Goal: Communication & Community: Answer question/provide support

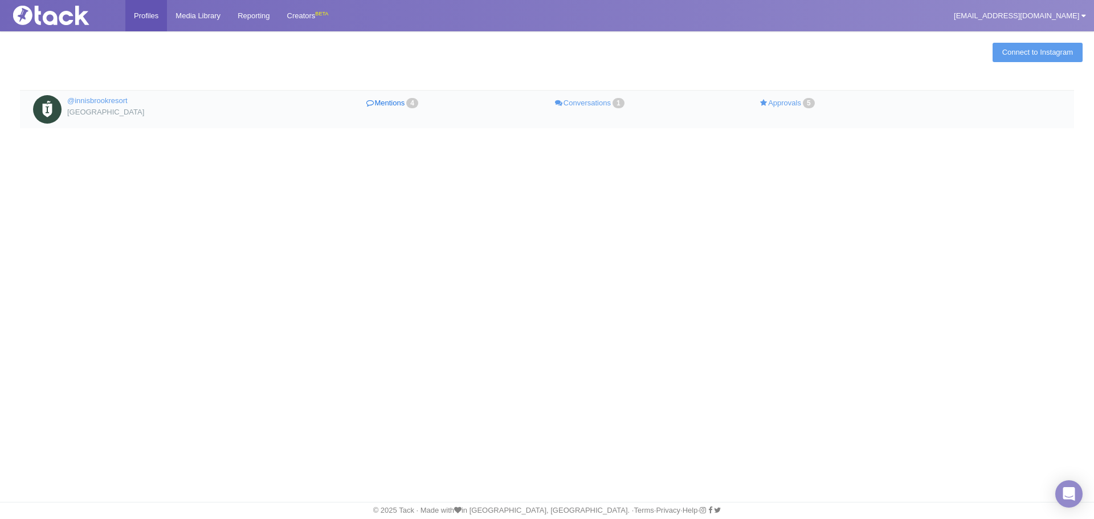
click at [406, 101] on link "Mentions 4" at bounding box center [394, 103] width 198 height 17
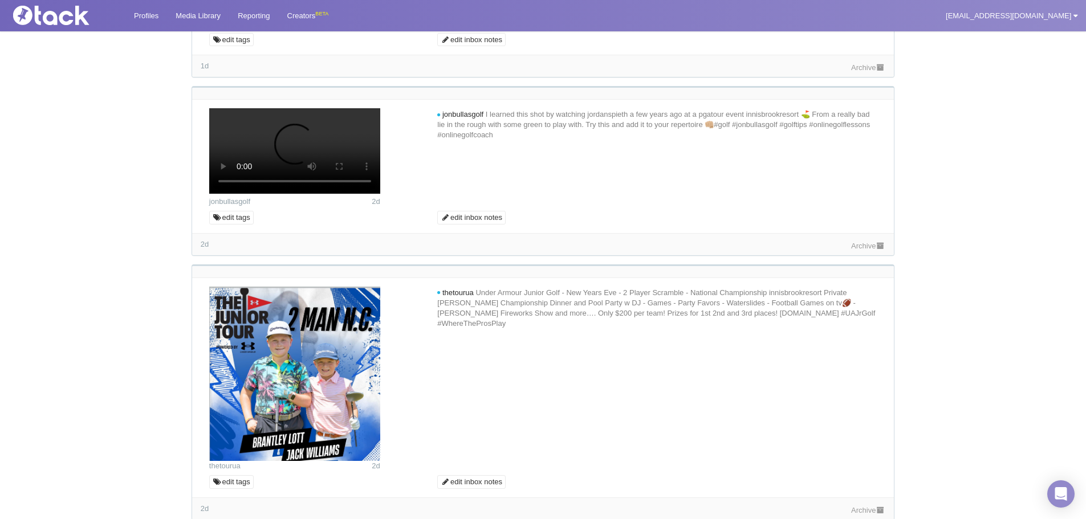
scroll to position [285, 0]
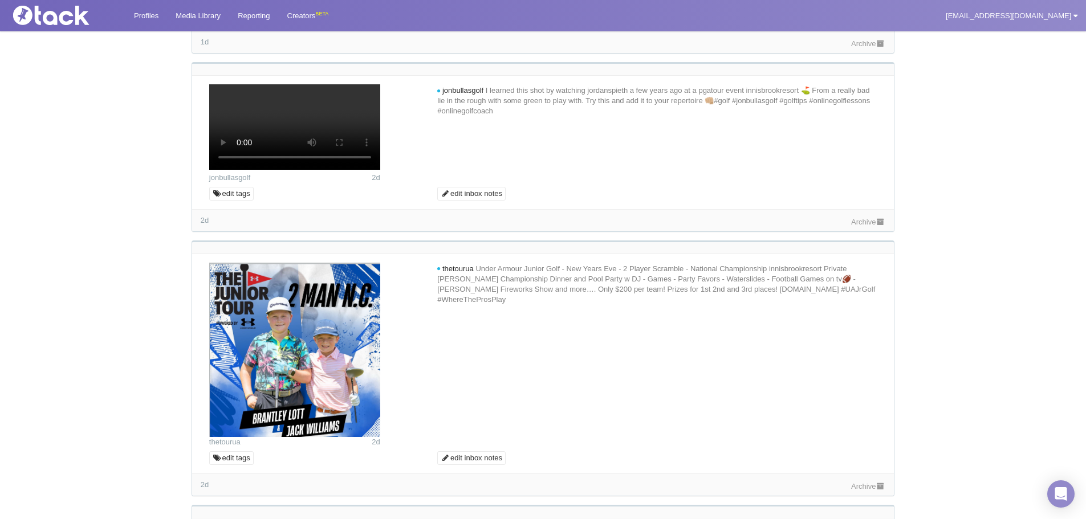
click at [861, 48] on link "Archive" at bounding box center [868, 43] width 34 height 9
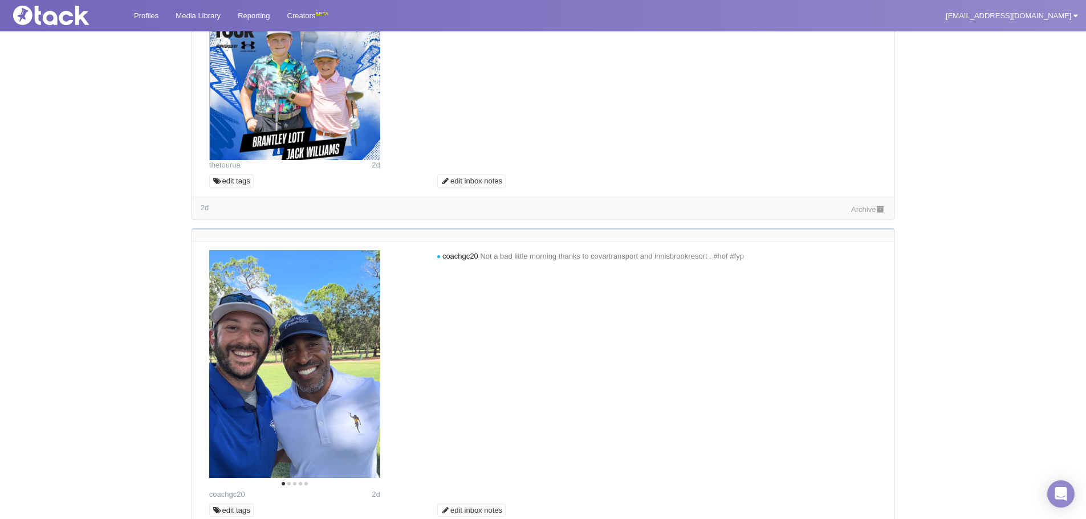
scroll to position [570, 0]
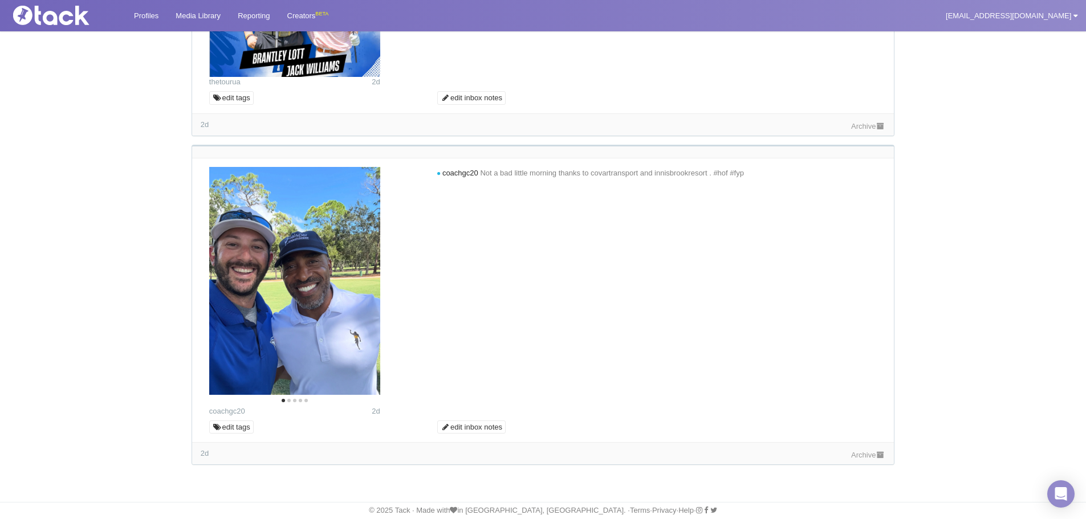
scroll to position [912, 0]
click at [856, 131] on link "Archive" at bounding box center [868, 126] width 34 height 9
click at [368, 292] on button "Next" at bounding box center [361, 283] width 25 height 25
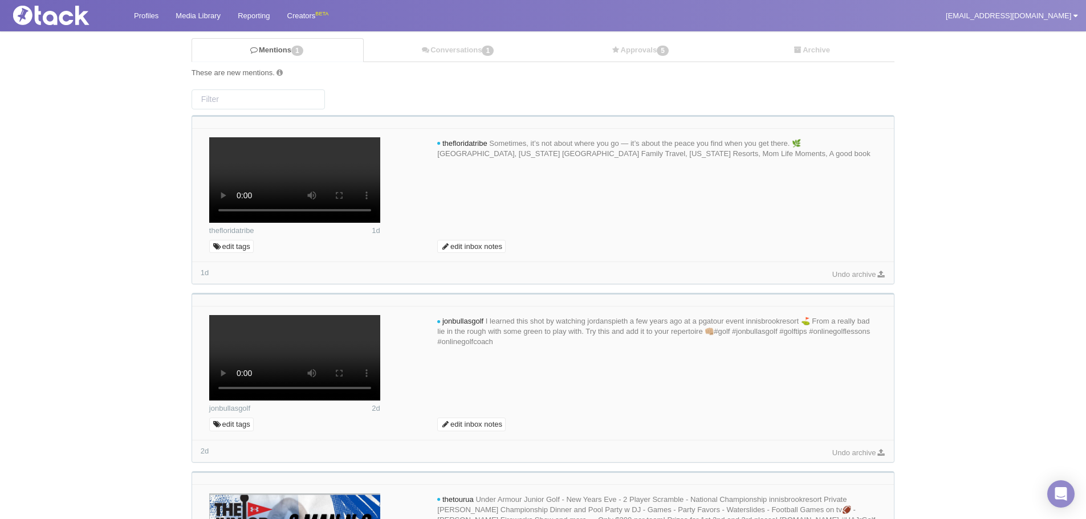
scroll to position [0, 0]
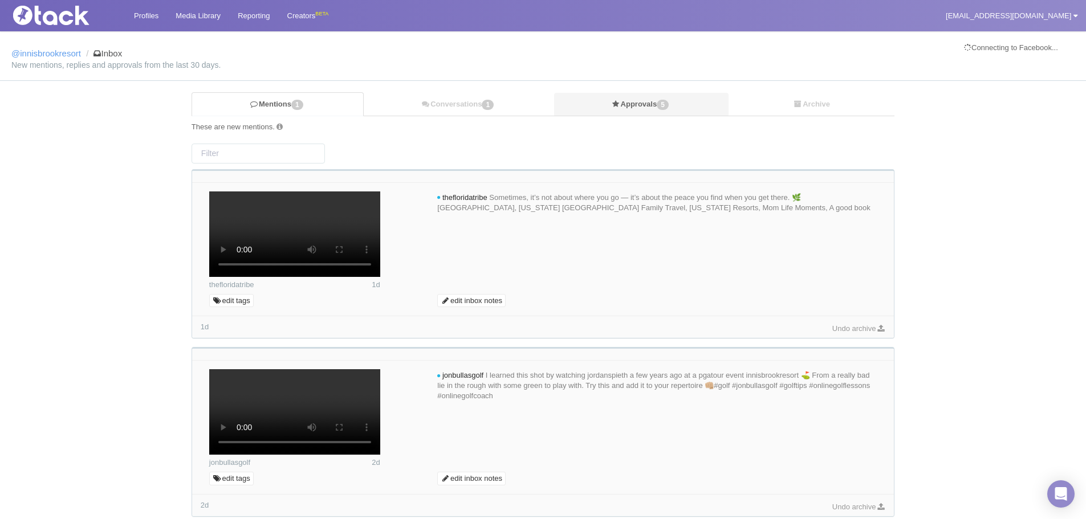
click at [633, 101] on link "Approvals 5" at bounding box center [641, 104] width 175 height 23
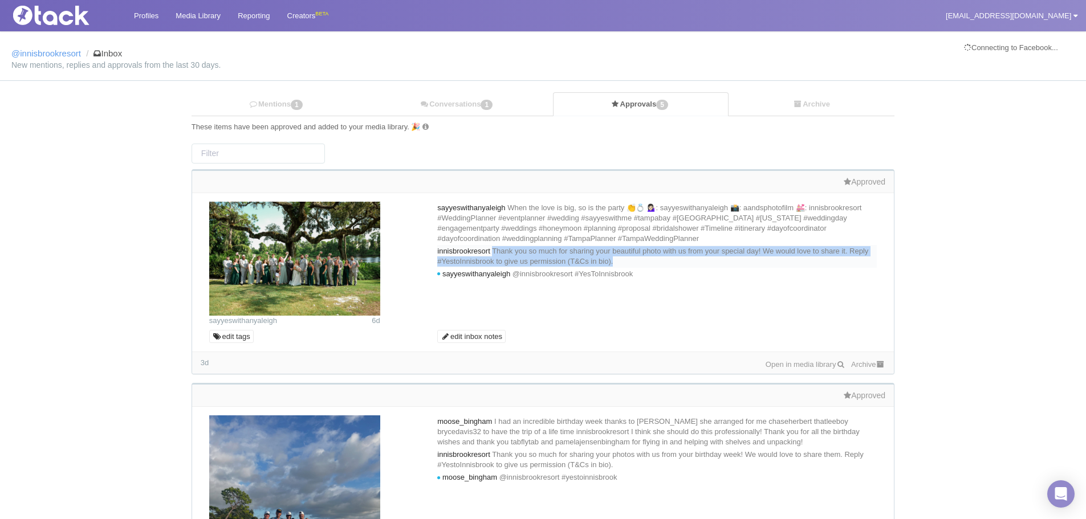
drag, startPoint x: 698, startPoint y: 262, endPoint x: 500, endPoint y: 254, distance: 197.9
click at [500, 254] on div "innisbrookresort Thank you so much for sharing your beautiful photo with us fro…" at bounding box center [656, 256] width 439 height 23
copy div "[DATE] 11:47 UTC by [PERSON_NAME] Thank you so much for sharing your beautiful …"
click at [296, 104] on span "1" at bounding box center [297, 105] width 12 height 10
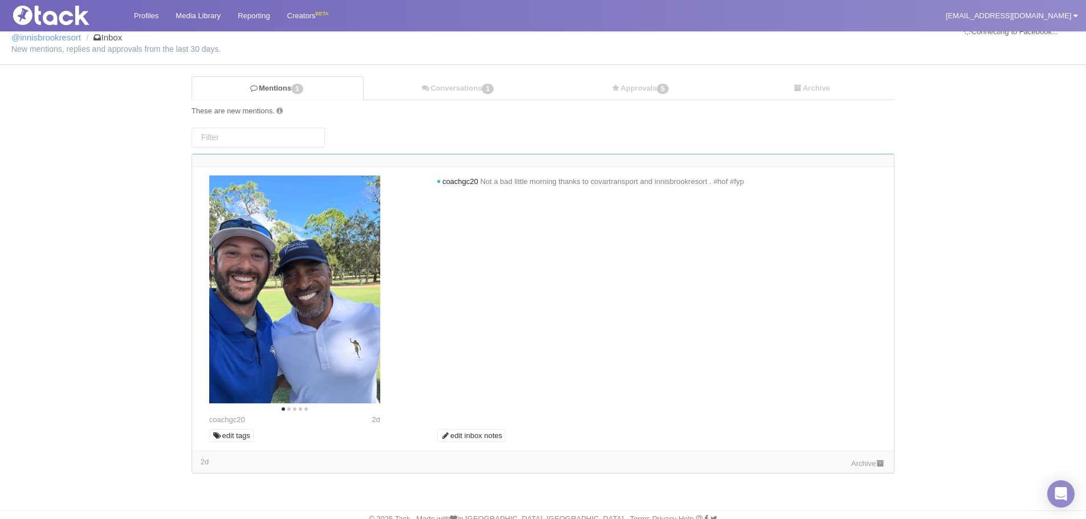
scroll to position [25, 0]
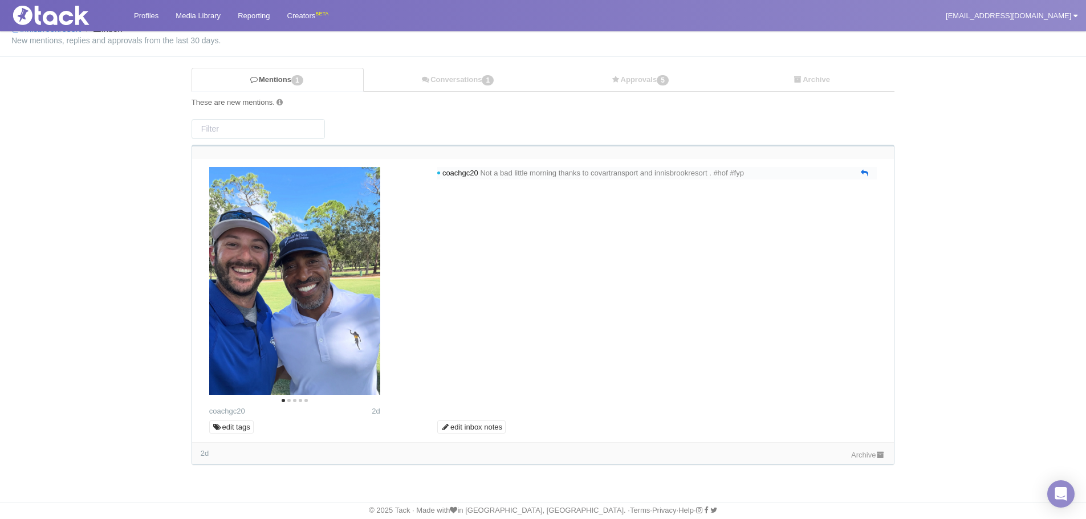
click at [864, 174] on icon at bounding box center [864, 172] width 7 height 7
click at [691, 201] on textarea at bounding box center [657, 198] width 434 height 34
paste textarea "Thank you so much for sharing your beautiful photo with us from your special da…"
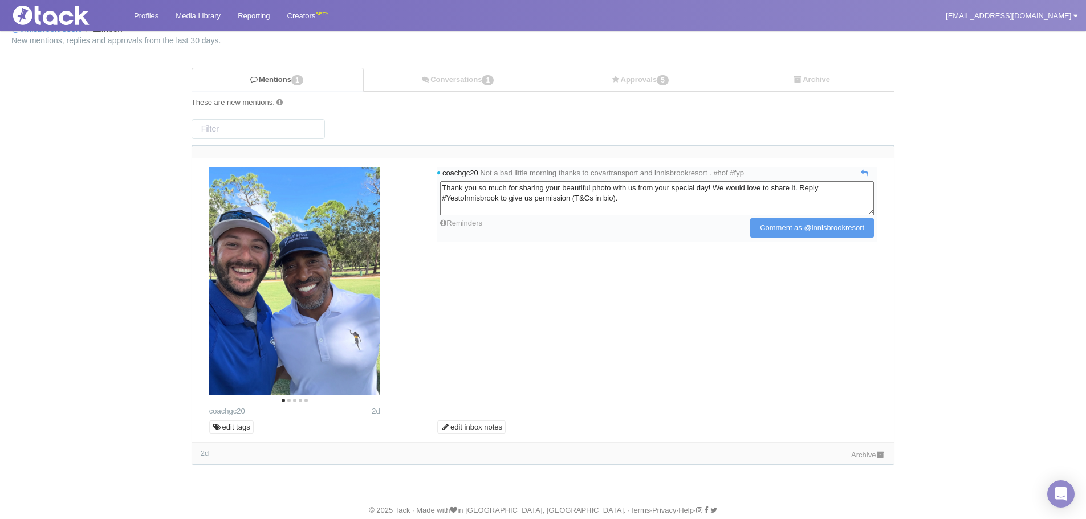
drag, startPoint x: 748, startPoint y: 186, endPoint x: 579, endPoint y: 188, distance: 169.3
click at [579, 188] on textarea "Thank you so much for sharing your beautiful photo with us from your special da…" at bounding box center [657, 198] width 434 height 34
click at [361, 284] on icon "Next" at bounding box center [362, 283] width 15 height 15
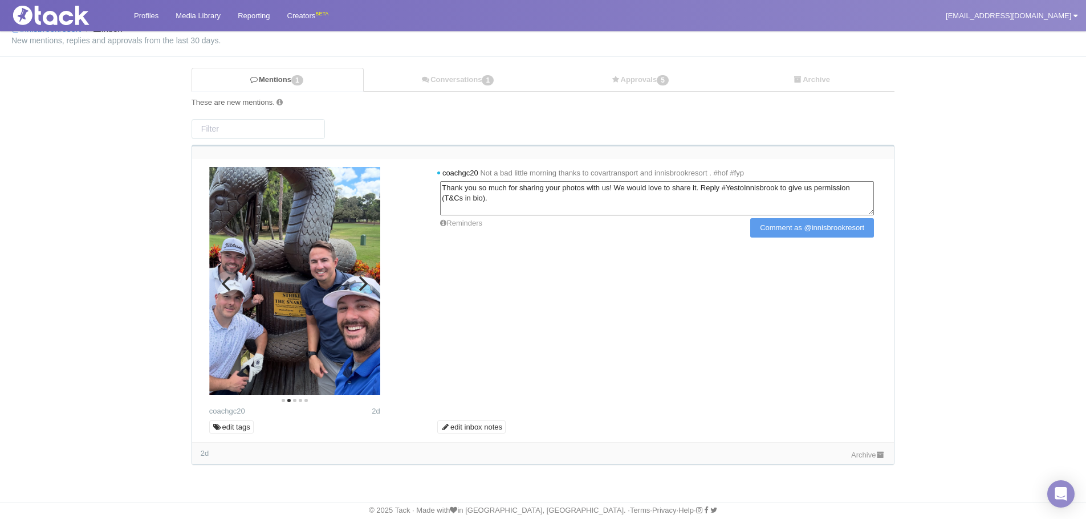
click at [361, 284] on icon "Next" at bounding box center [362, 283] width 15 height 15
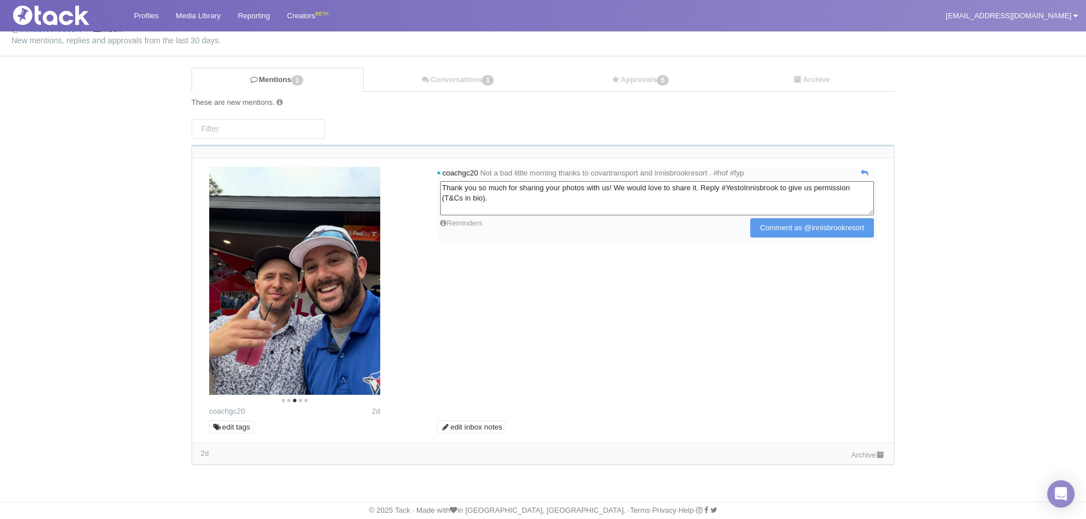
click at [735, 188] on textarea "Thank you so much for sharing your photos with us! We would love to share it. R…" at bounding box center [657, 198] width 434 height 34
type textarea "Thank you so much for sharing your photos with us! We would love to share them.…"
click at [357, 292] on button "Next" at bounding box center [361, 283] width 25 height 25
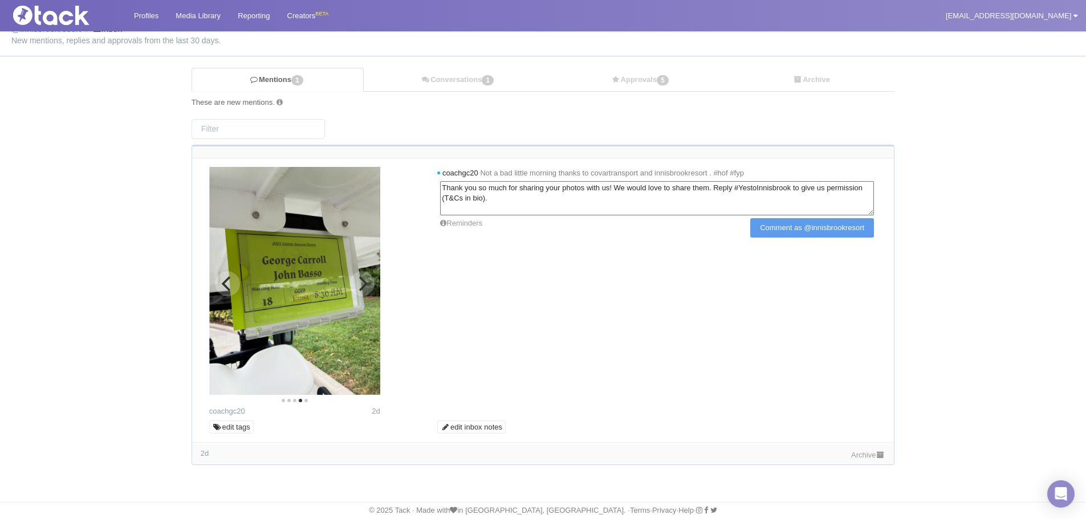
click at [357, 282] on icon "Next" at bounding box center [362, 283] width 15 height 15
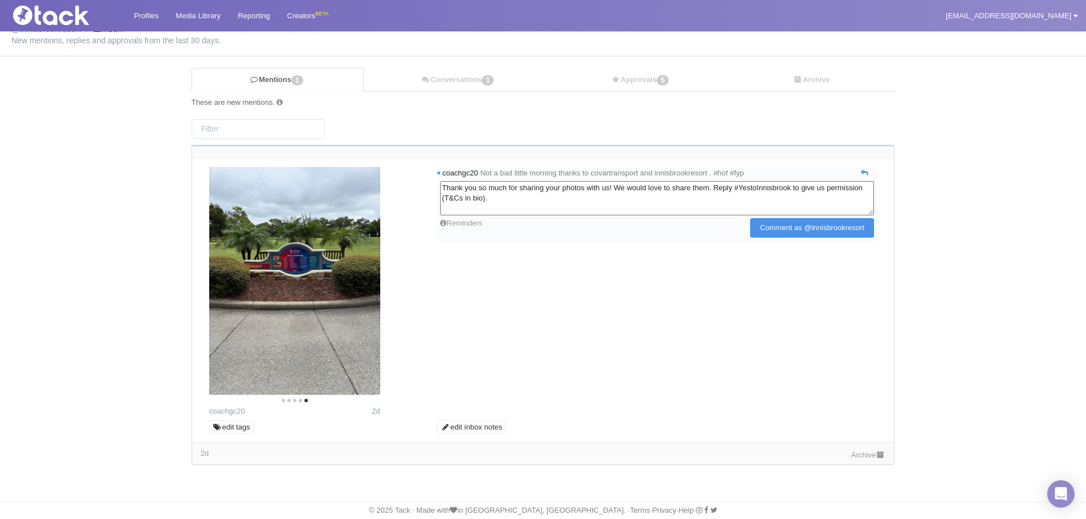
click at [806, 236] on input "Comment as @innisbrookresort" at bounding box center [812, 227] width 124 height 19
type input "Commenting..."
